Goal: Task Accomplishment & Management: Manage account settings

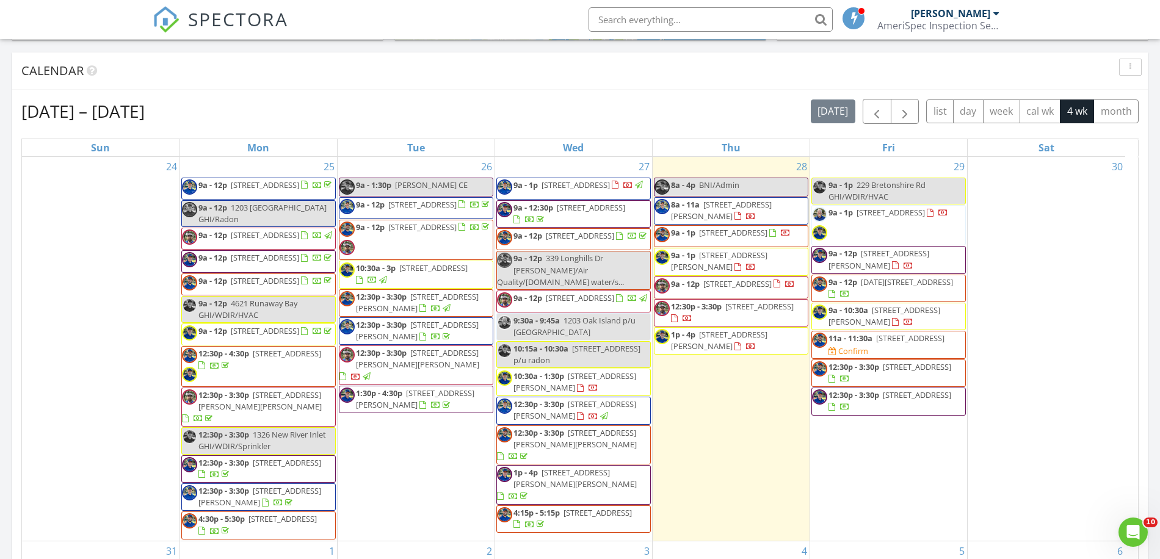
scroll to position [1136, 1185]
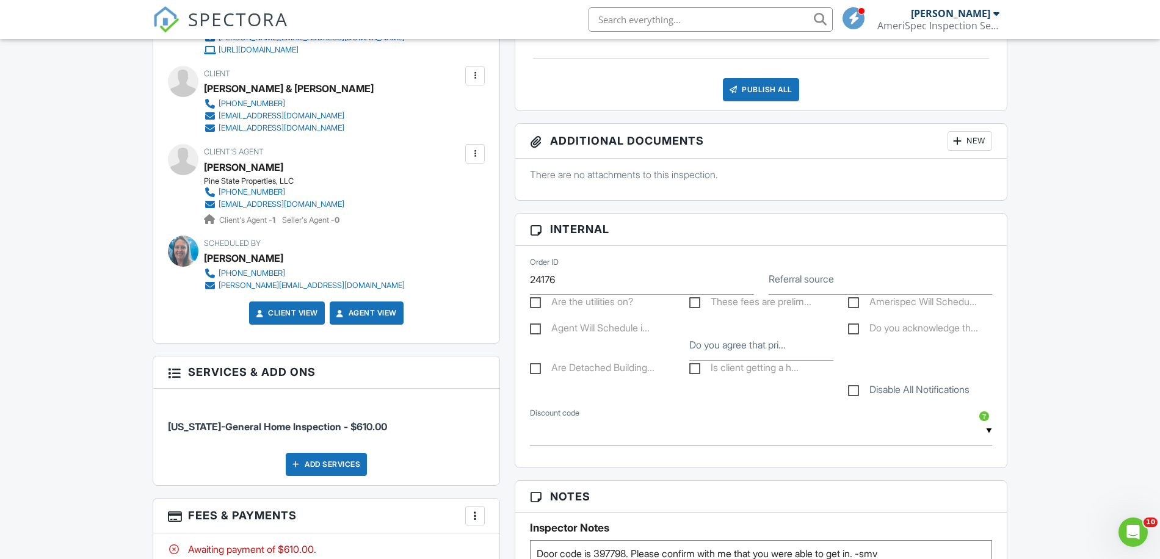
scroll to position [281, 0]
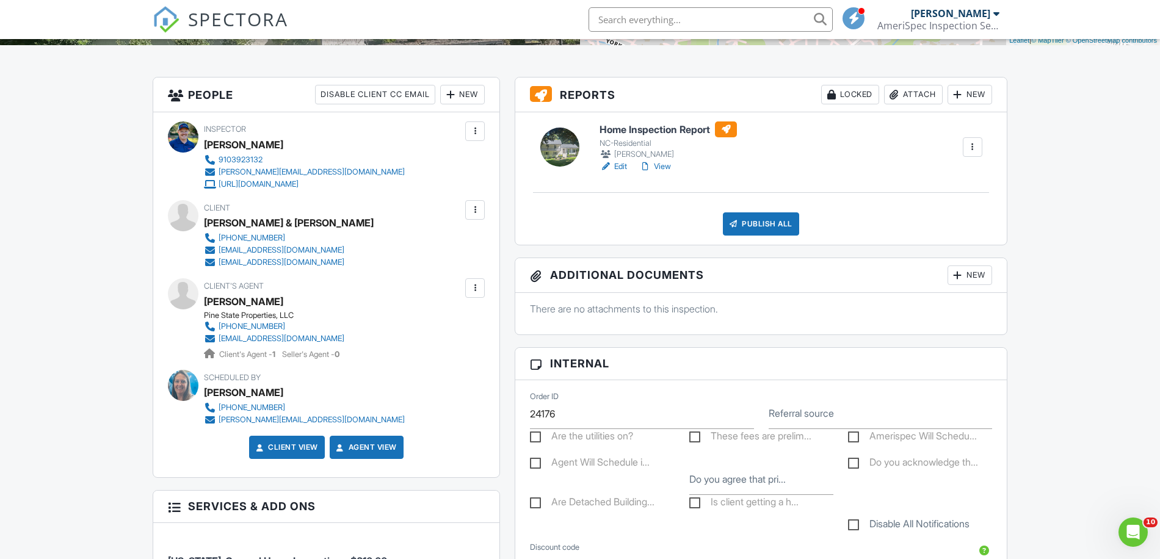
click at [670, 167] on link "View" at bounding box center [655, 167] width 32 height 12
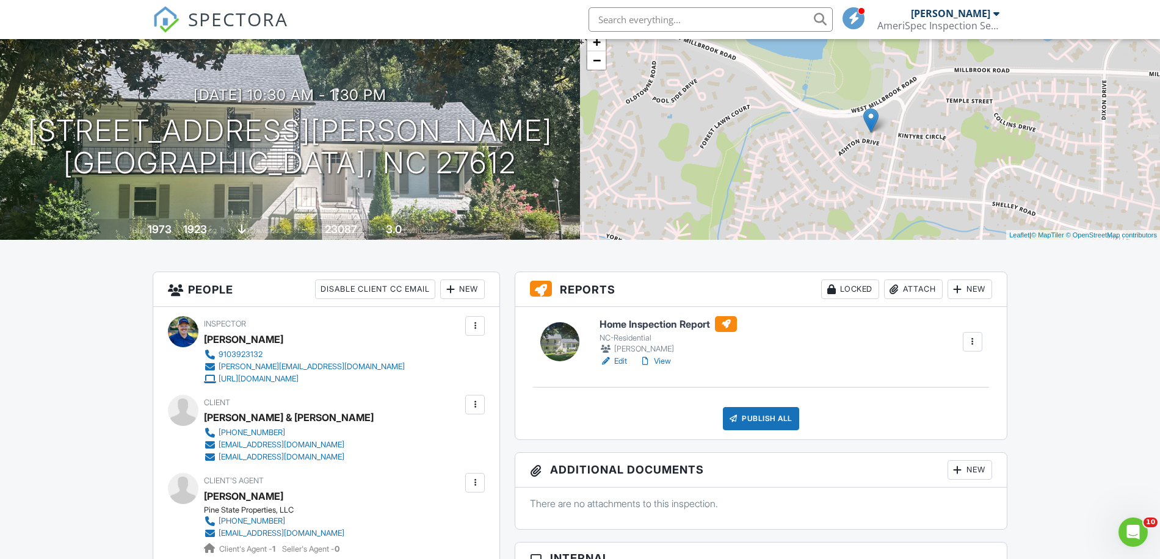
scroll to position [0, 0]
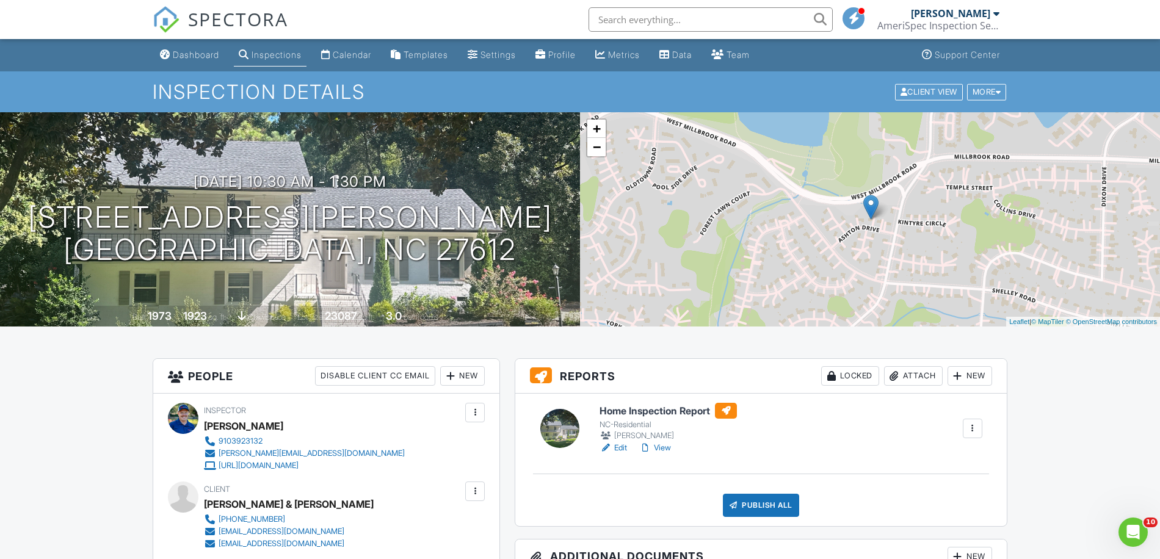
click at [623, 448] on link "Edit" at bounding box center [612, 448] width 27 height 12
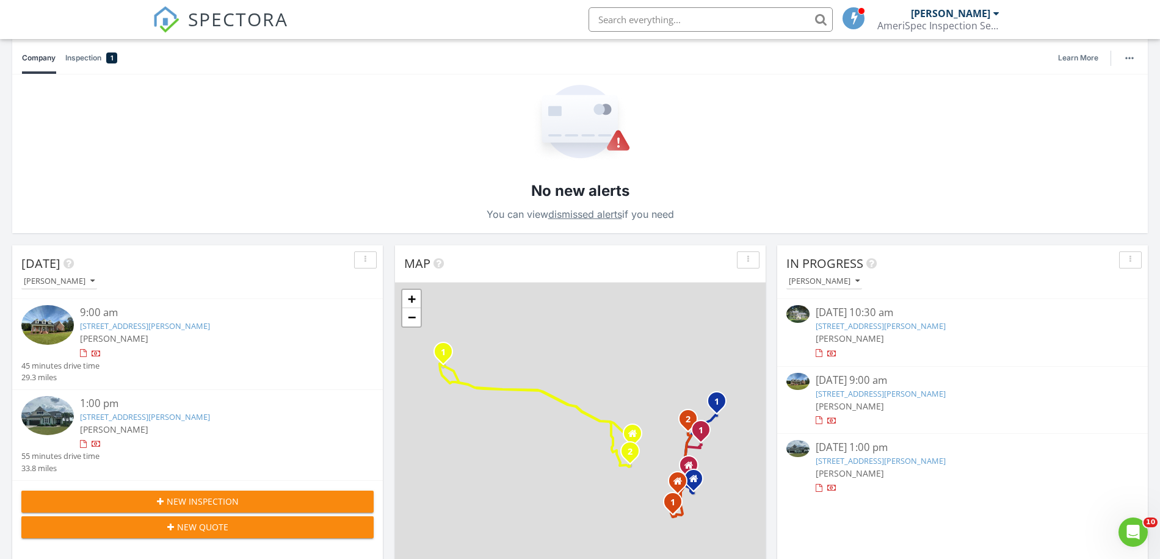
scroll to position [144, 0]
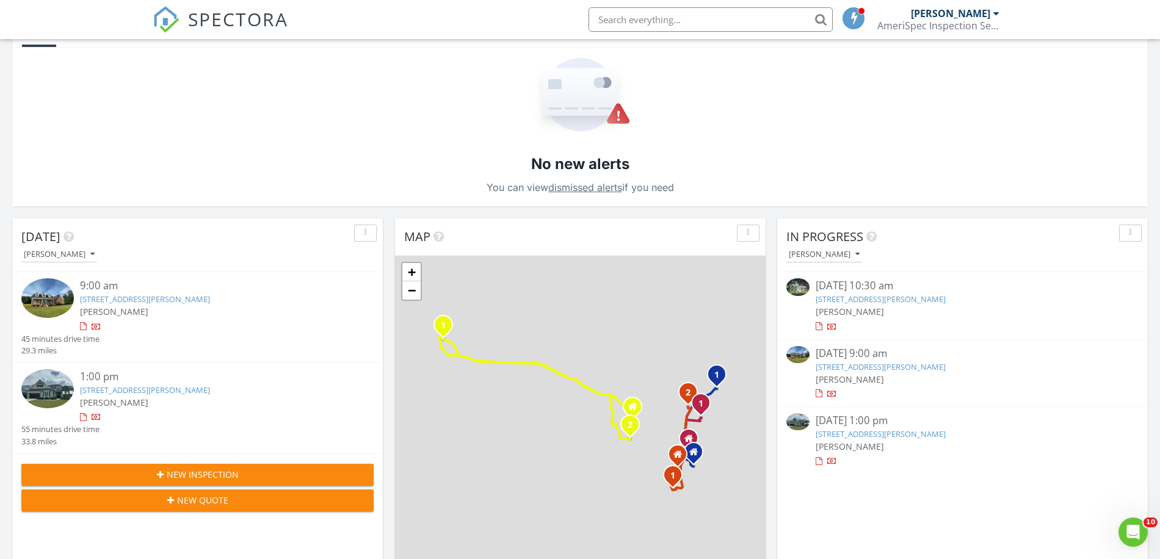
click at [880, 364] on link "4377 Blacksmith Rd , Bolton, NC 28423" at bounding box center [881, 366] width 130 height 11
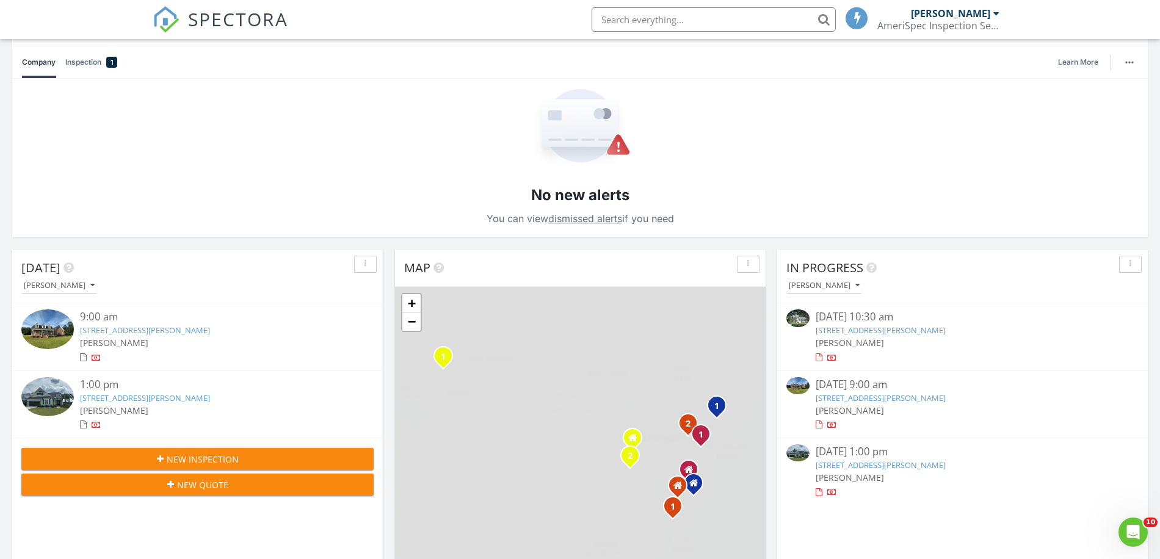
click at [897, 331] on link "[STREET_ADDRESS][PERSON_NAME]" at bounding box center [881, 330] width 130 height 11
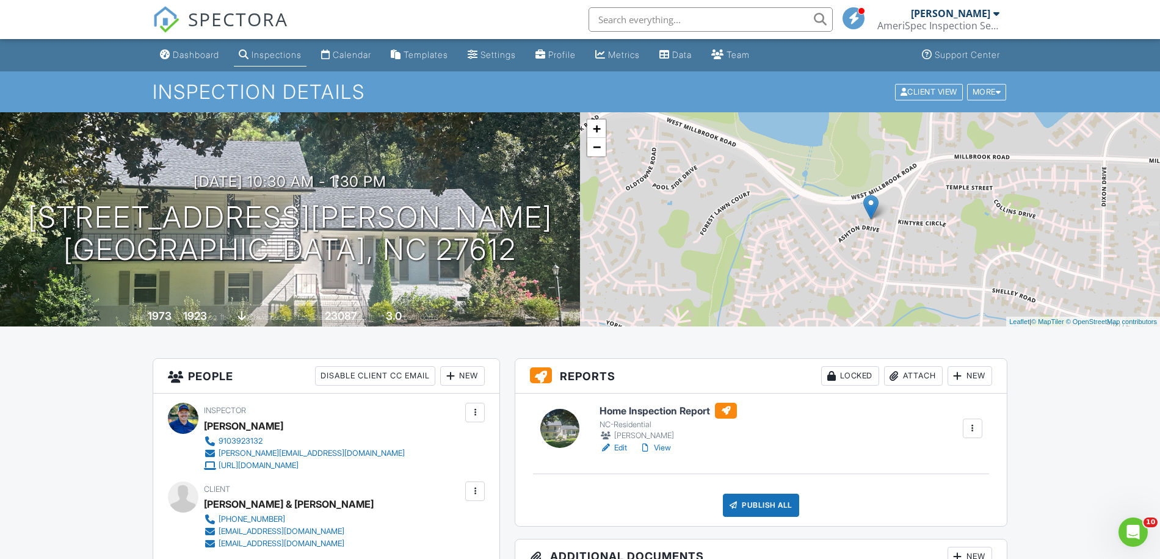
scroll to position [123, 0]
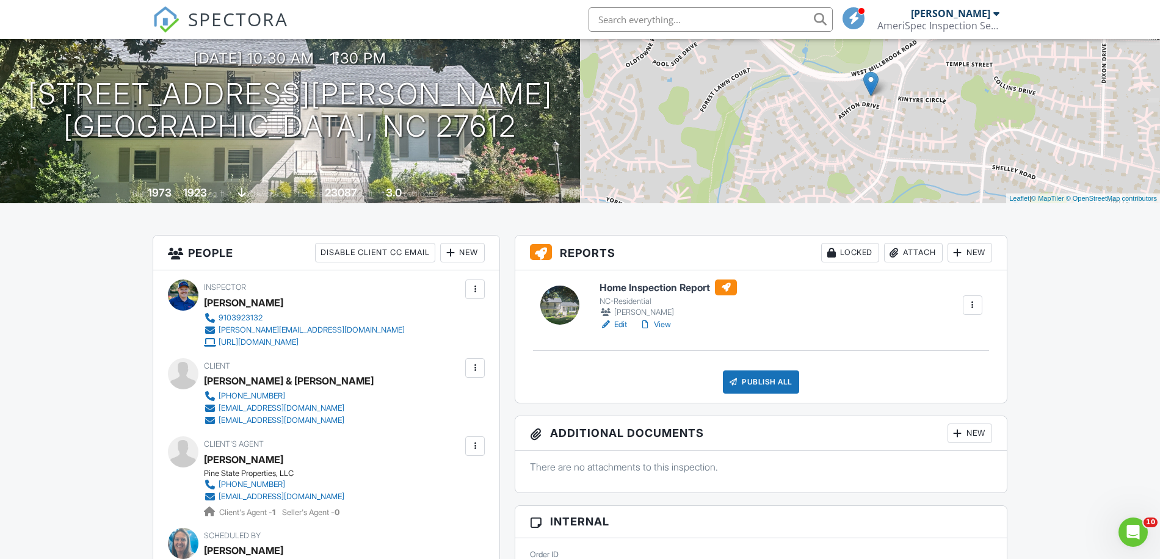
click at [667, 324] on link "View" at bounding box center [655, 325] width 32 height 12
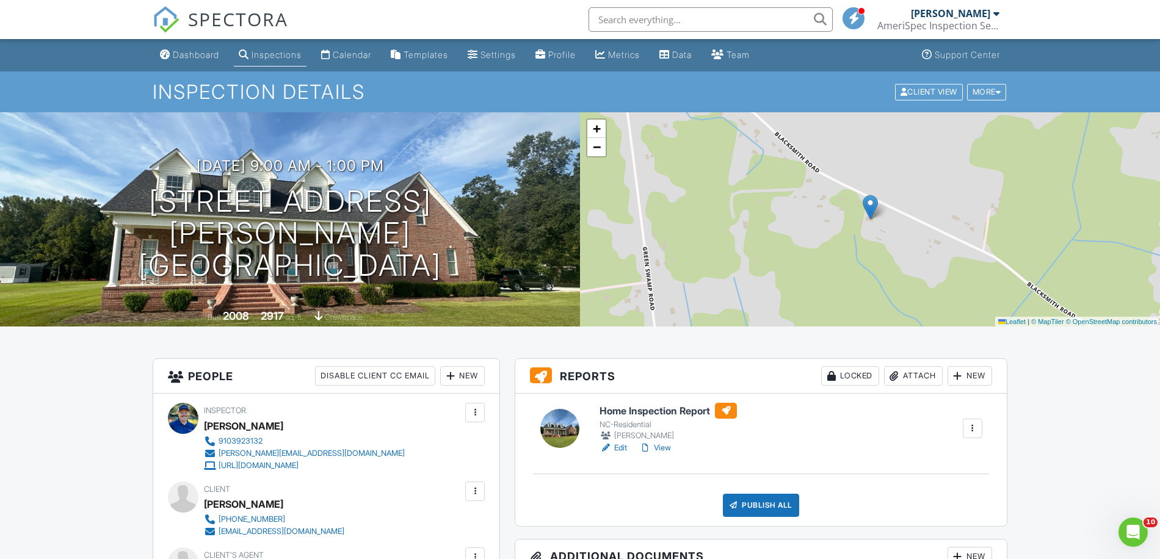
scroll to position [130, 0]
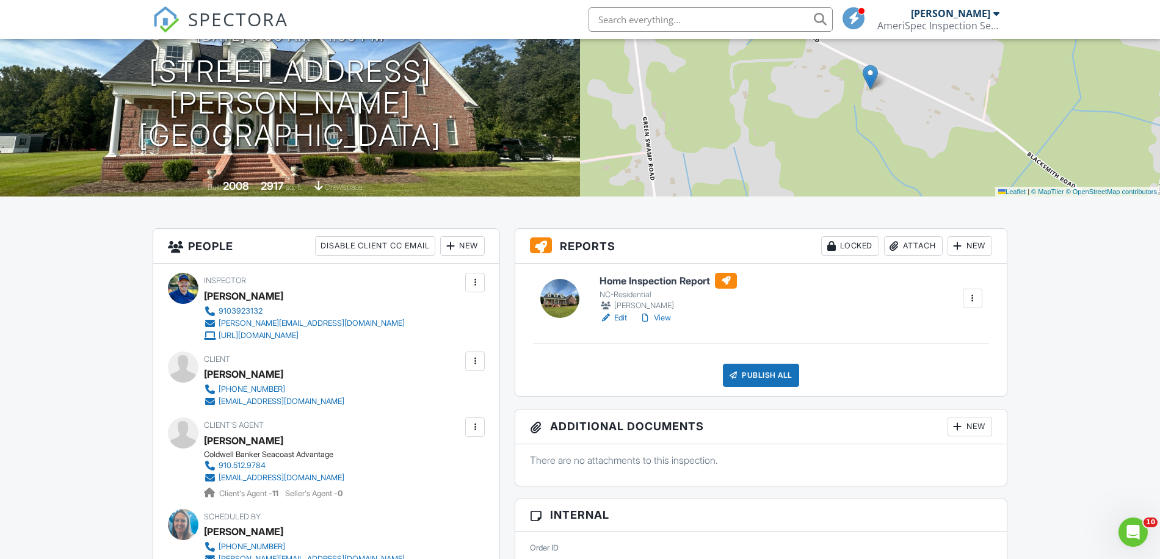
click at [665, 318] on link "View" at bounding box center [655, 318] width 32 height 12
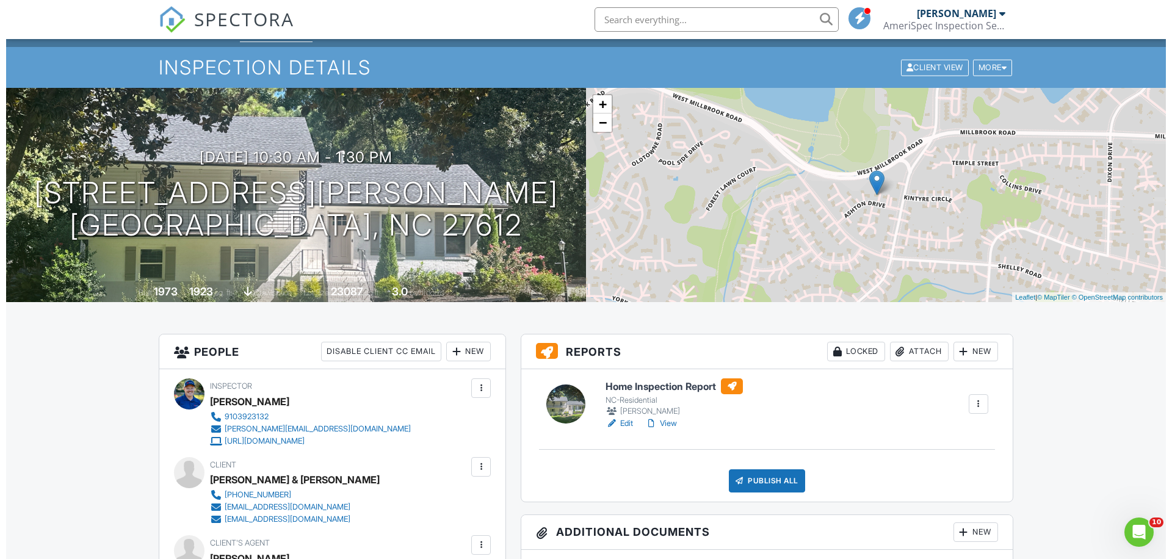
scroll to position [96, 0]
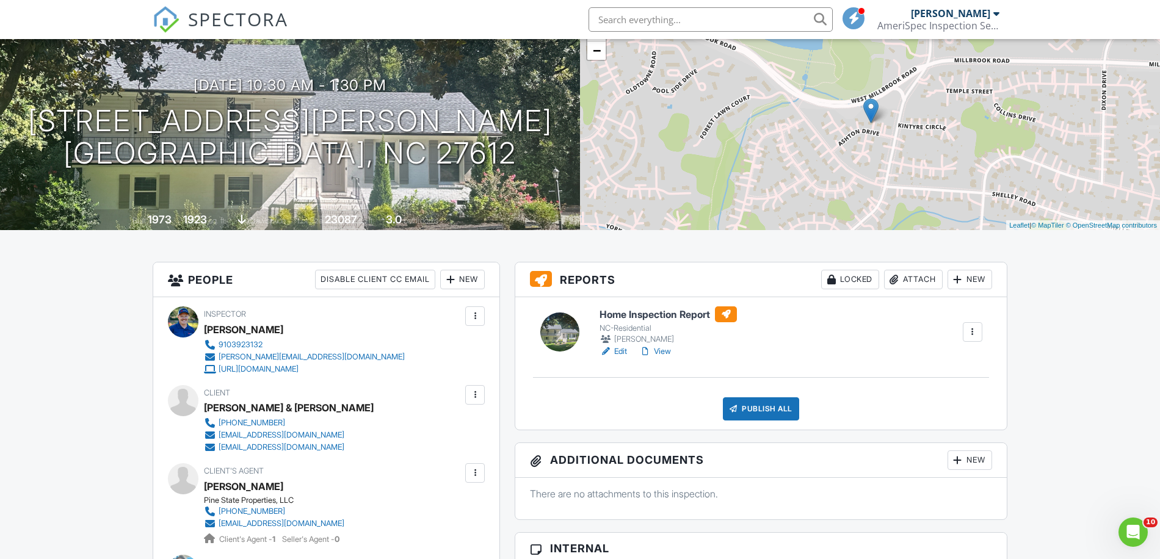
click at [777, 415] on div "Publish All" at bounding box center [761, 408] width 76 height 23
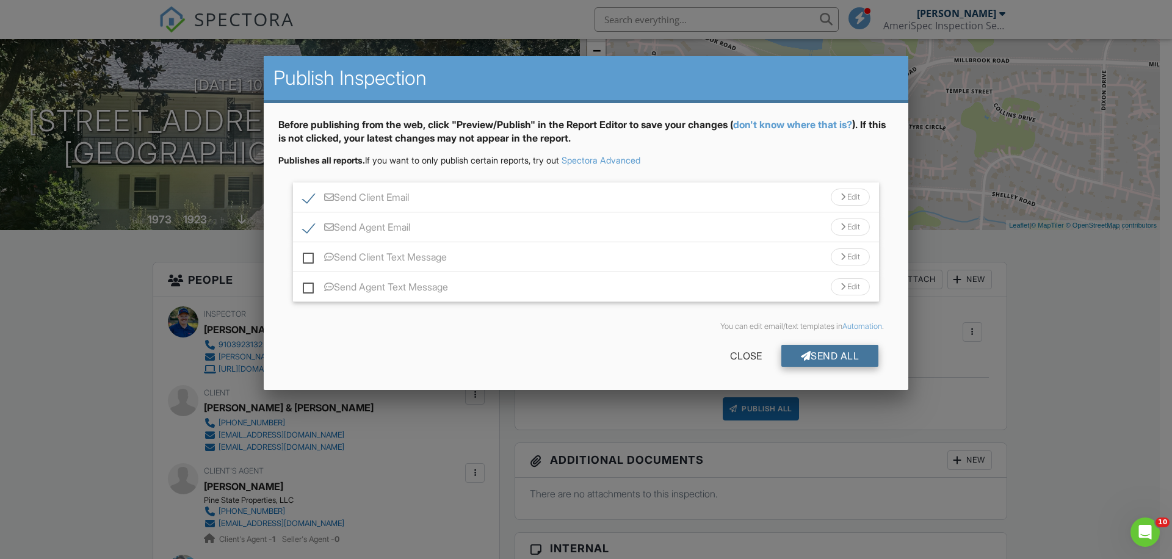
click at [827, 357] on div "Send All" at bounding box center [830, 356] width 98 height 22
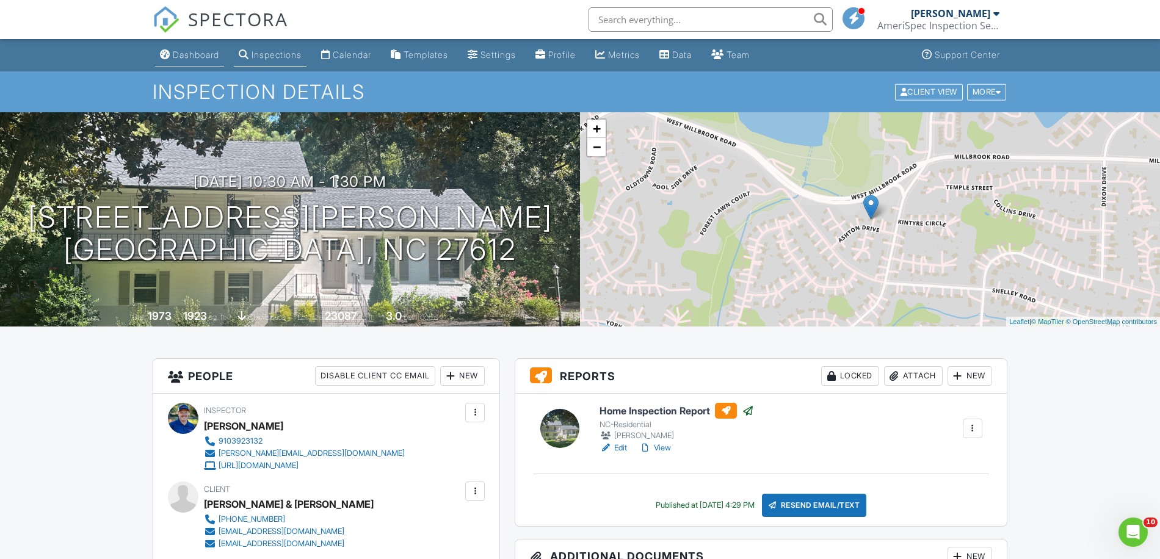
click at [195, 54] on div "Dashboard" at bounding box center [196, 54] width 46 height 10
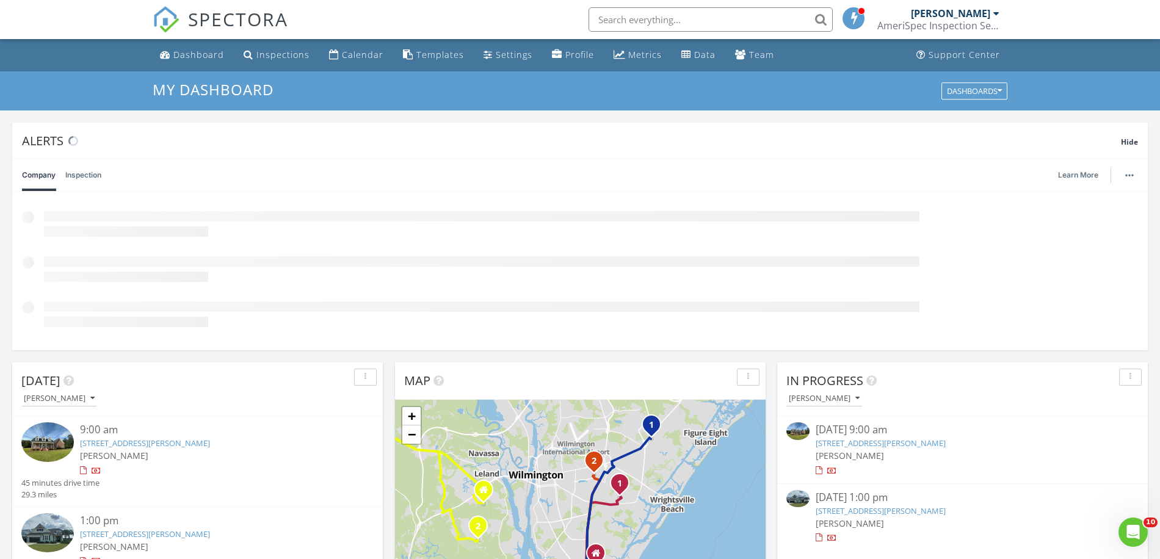
scroll to position [110, 0]
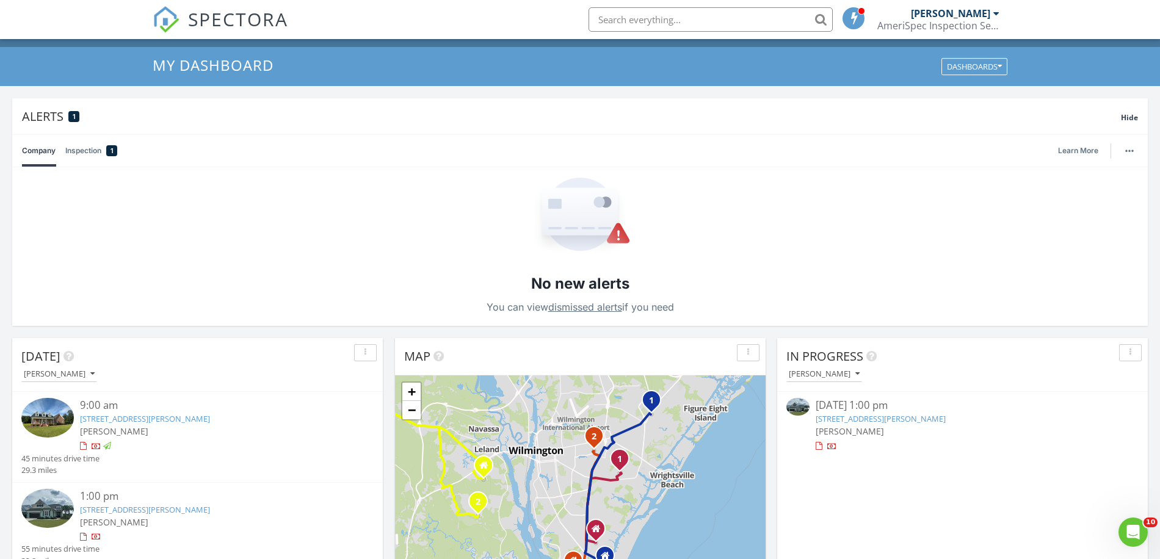
click at [897, 420] on link "7029 Spalding Dr, Leland, NC 8451" at bounding box center [881, 418] width 130 height 11
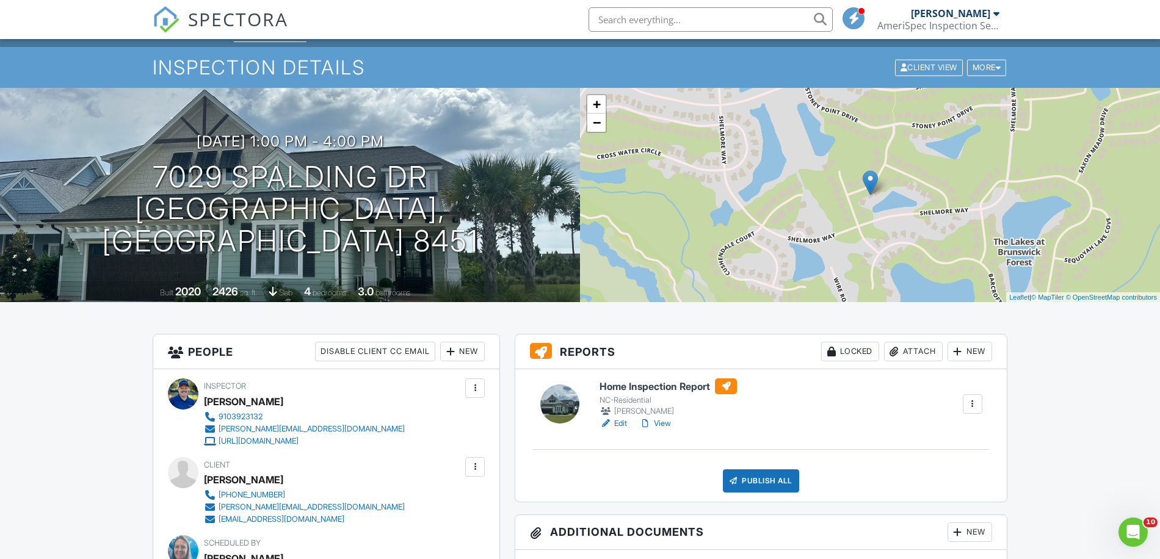
click at [670, 424] on link "View" at bounding box center [655, 424] width 32 height 12
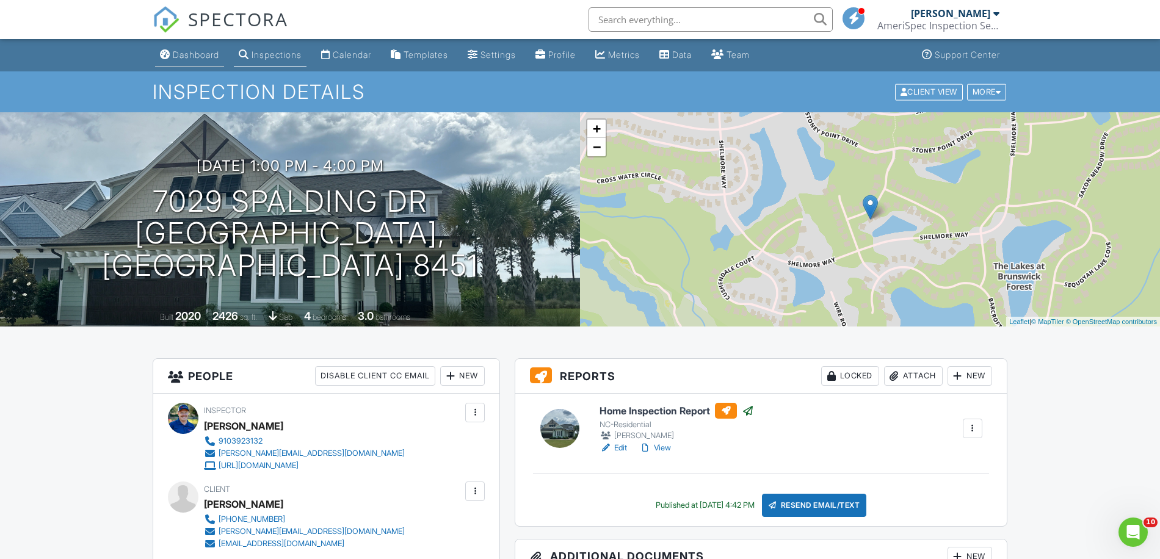
click at [197, 57] on div "Dashboard" at bounding box center [196, 54] width 46 height 10
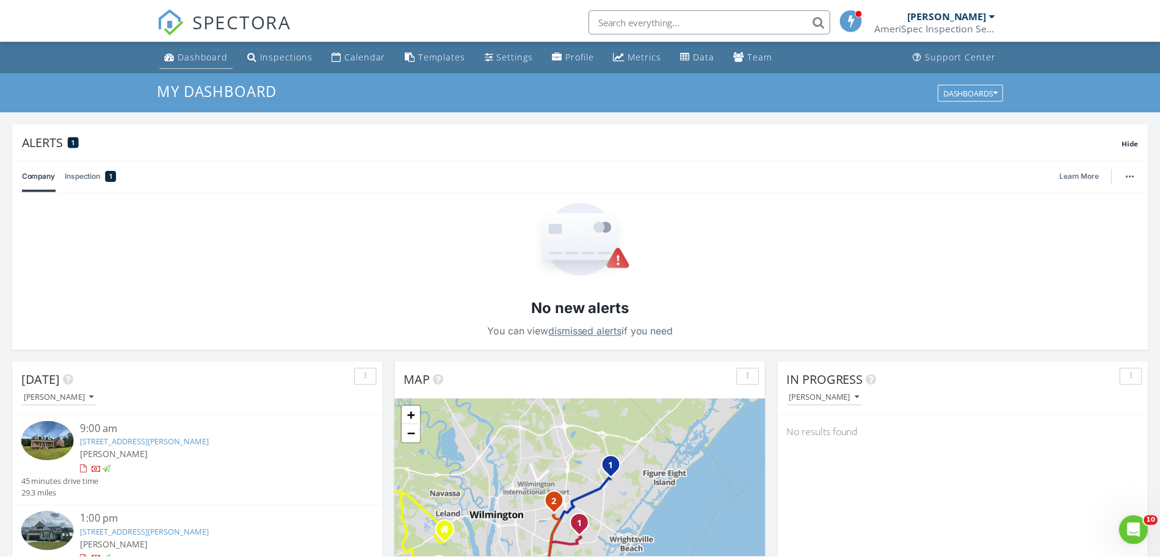
scroll to position [1136, 1185]
